Goal: Information Seeking & Learning: Obtain resource

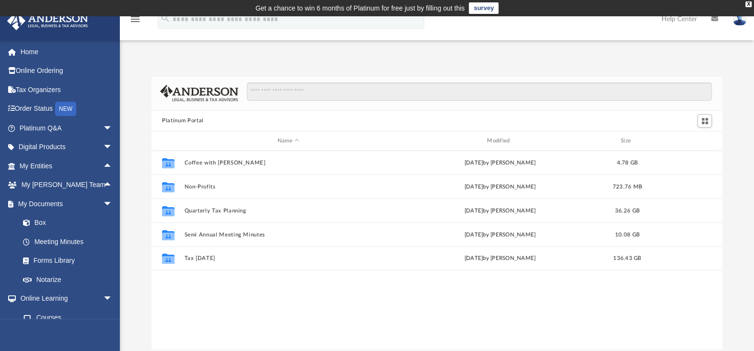
scroll to position [210, 564]
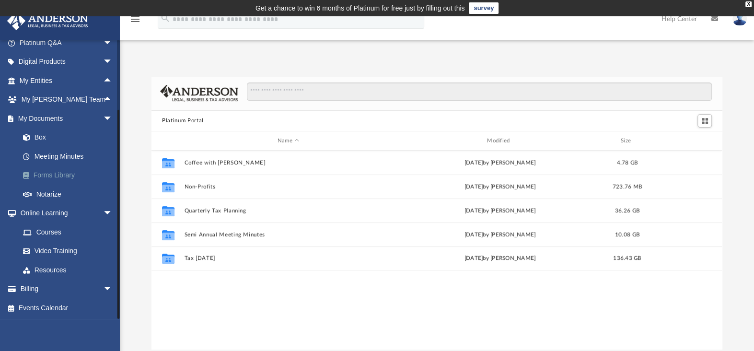
click at [47, 172] on link "Forms Library" at bounding box center [70, 175] width 114 height 19
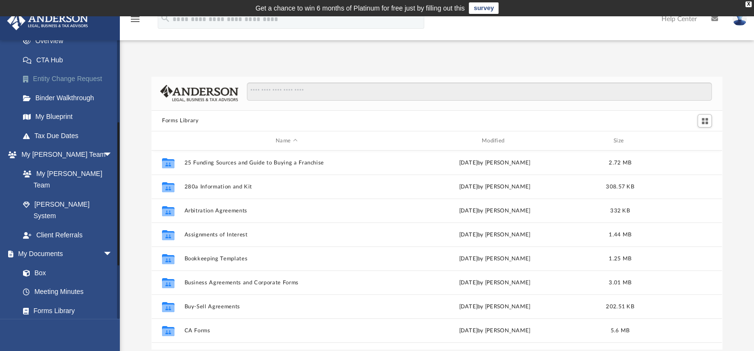
scroll to position [192, 0]
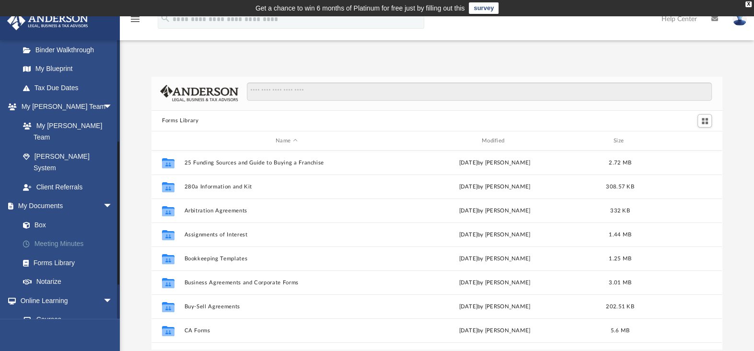
click at [65, 234] on link "Meeting Minutes" at bounding box center [70, 243] width 114 height 19
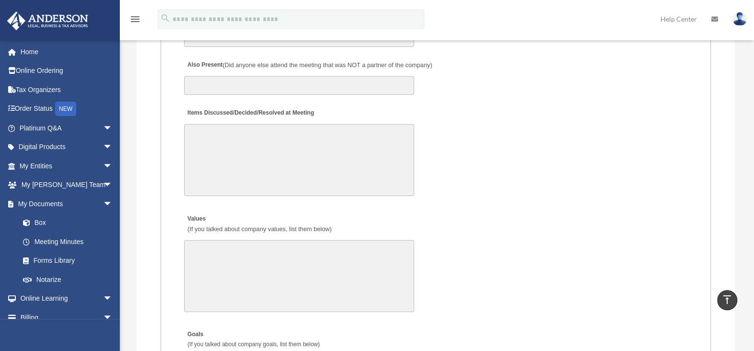
scroll to position [1774, 0]
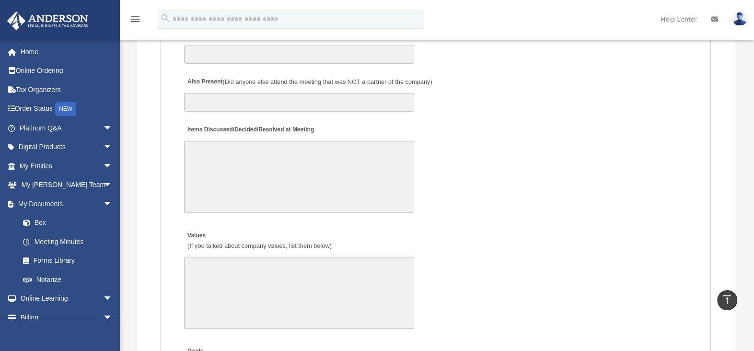
click at [217, 143] on textarea "Items Discussed/Decided/Resolved at Meeting" at bounding box center [299, 177] width 230 height 72
click at [251, 268] on textarea "Values (If you talked about company values, list them below)" at bounding box center [299, 293] width 230 height 72
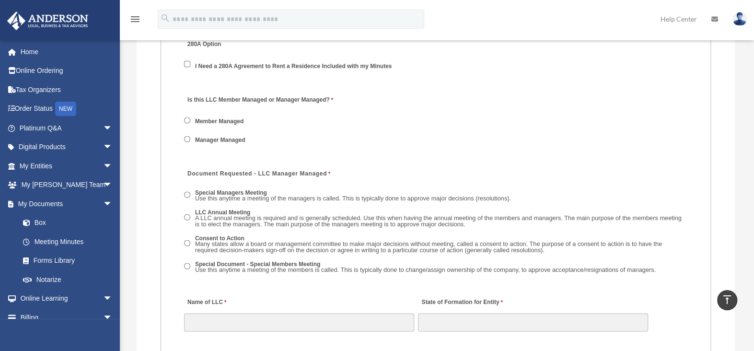
scroll to position [1247, 0]
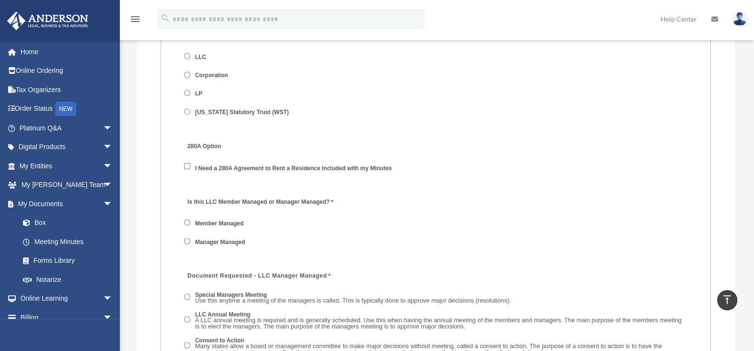
click at [499, 173] on div "280A Option I Need a 280A Agreement to Rent a Residence Included with my Minutes" at bounding box center [435, 160] width 505 height 50
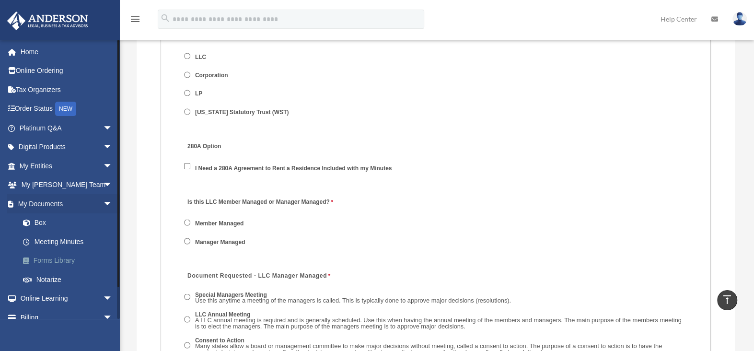
click at [50, 262] on link "Forms Library" at bounding box center [70, 260] width 114 height 19
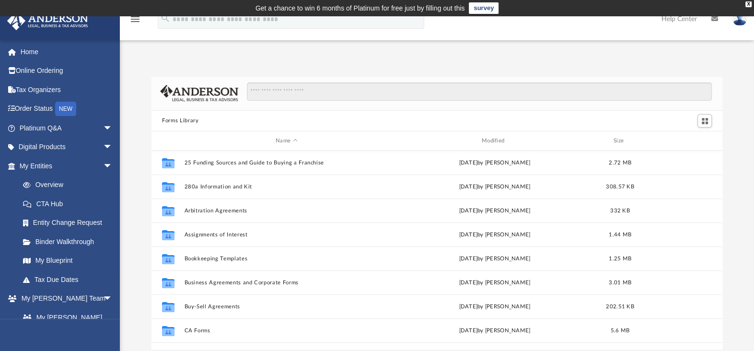
scroll to position [210, 564]
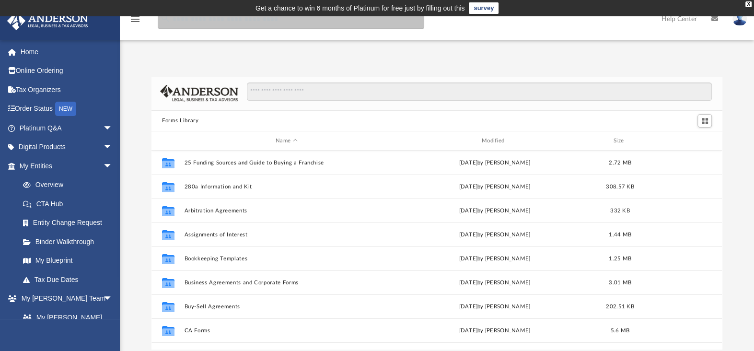
click at [237, 20] on input "search" at bounding box center [291, 19] width 267 height 19
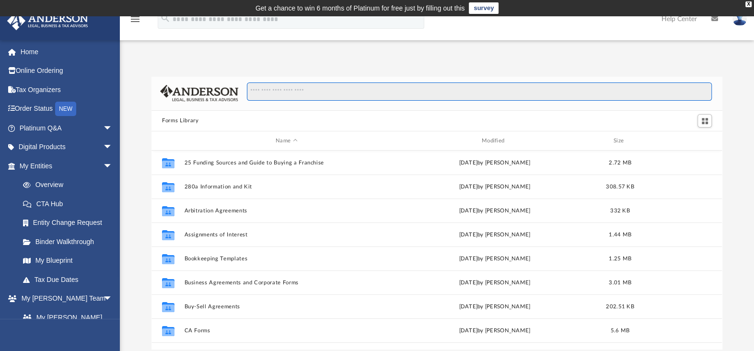
click at [290, 91] on input "Search files and folders" at bounding box center [479, 91] width 465 height 18
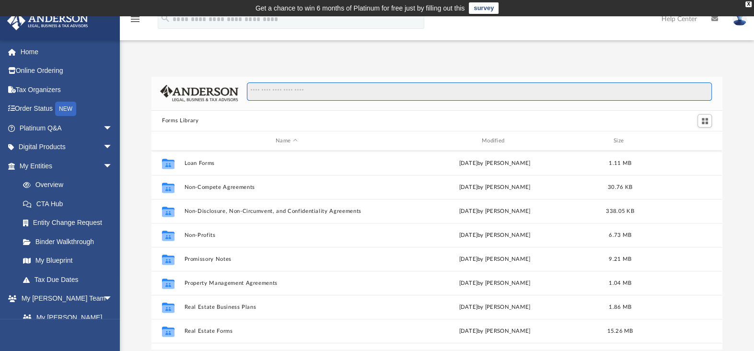
scroll to position [520, 0]
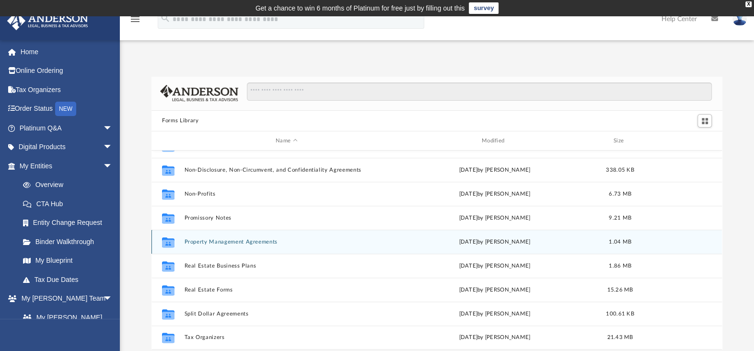
click at [234, 241] on button "Property Management Agreements" at bounding box center [287, 242] width 204 height 6
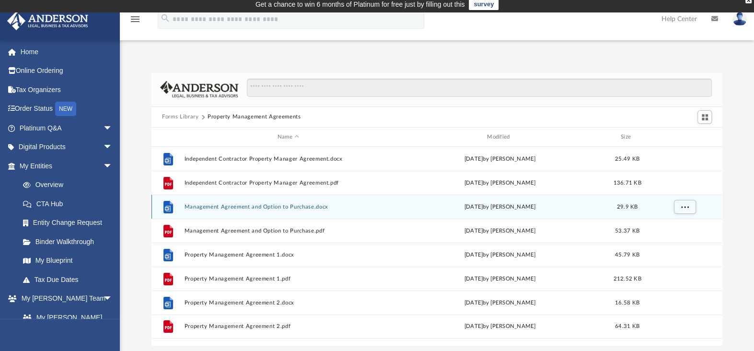
scroll to position [0, 0]
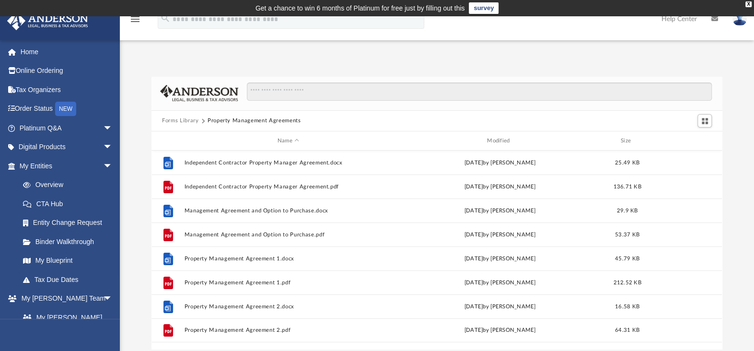
click at [187, 117] on button "Forms Library" at bounding box center [180, 121] width 36 height 9
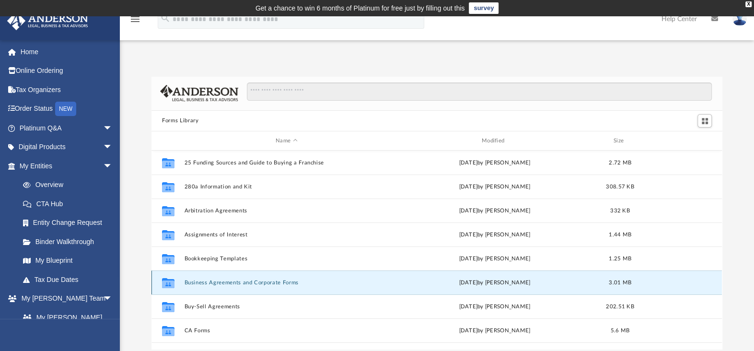
click at [249, 282] on button "Business Agreements and Corporate Forms" at bounding box center [287, 283] width 204 height 6
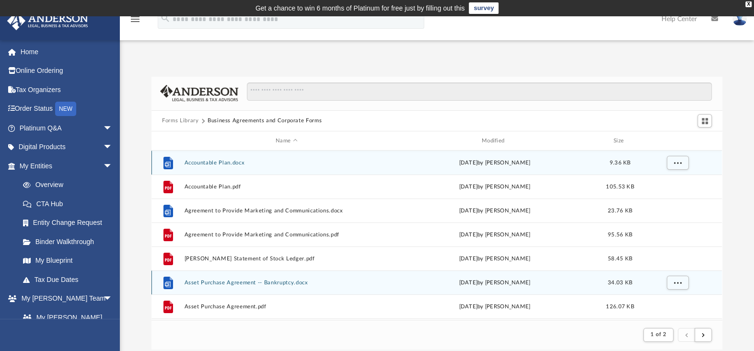
scroll to position [181, 564]
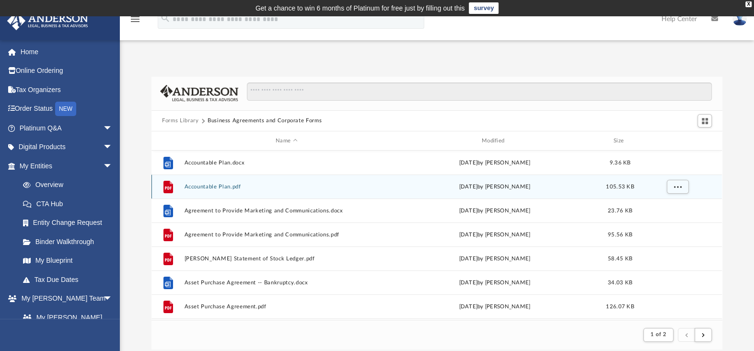
click at [213, 186] on button "Accountable Plan.pdf" at bounding box center [287, 187] width 204 height 6
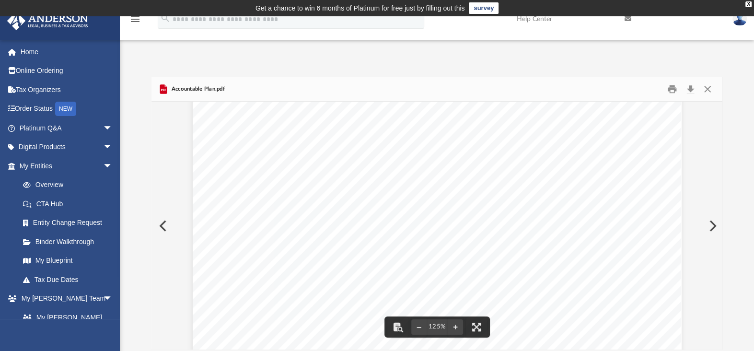
scroll to position [16, 0]
click at [708, 86] on button "Close" at bounding box center [707, 89] width 17 height 15
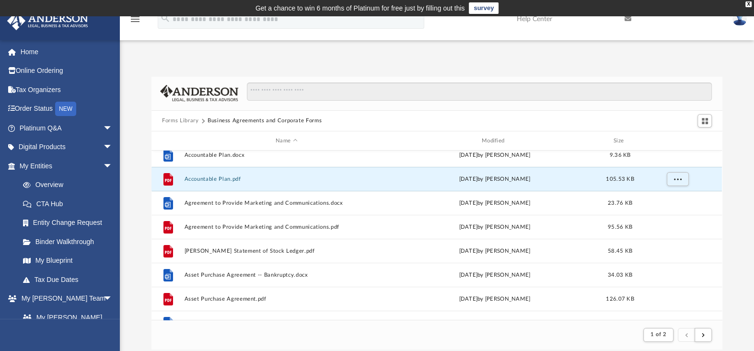
scroll to position [0, 0]
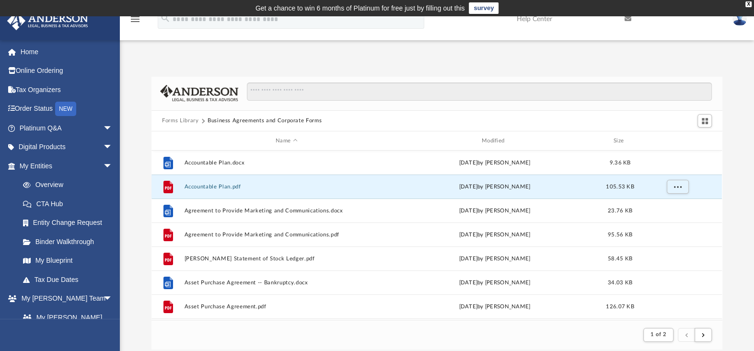
click at [189, 118] on button "Forms Library" at bounding box center [180, 121] width 36 height 9
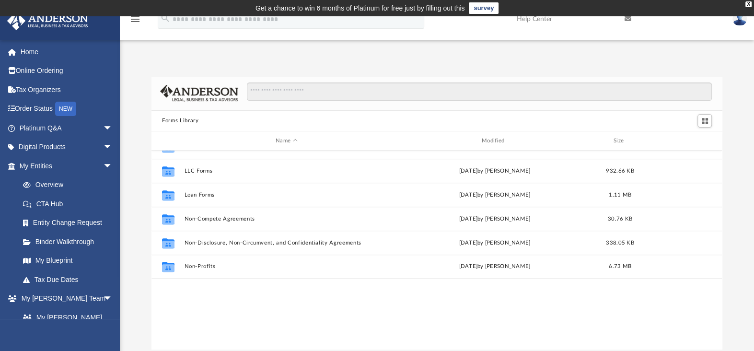
scroll to position [328, 0]
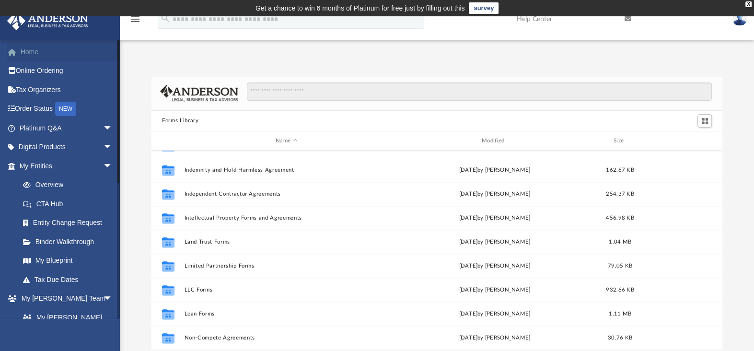
click at [32, 54] on link "Home" at bounding box center [67, 51] width 120 height 19
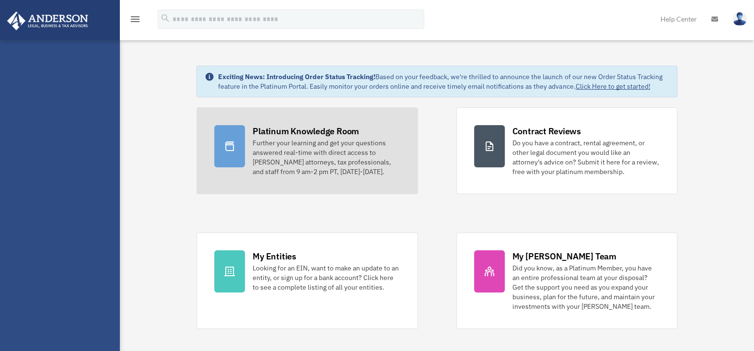
click at [290, 140] on div "Platinum Knowledge Room Further your learning and get your questions answered r…" at bounding box center [326, 150] width 147 height 51
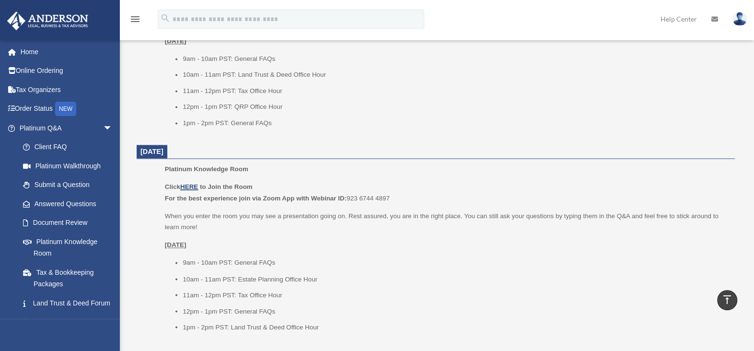
scroll to position [1055, 0]
